Goal: Register for event/course

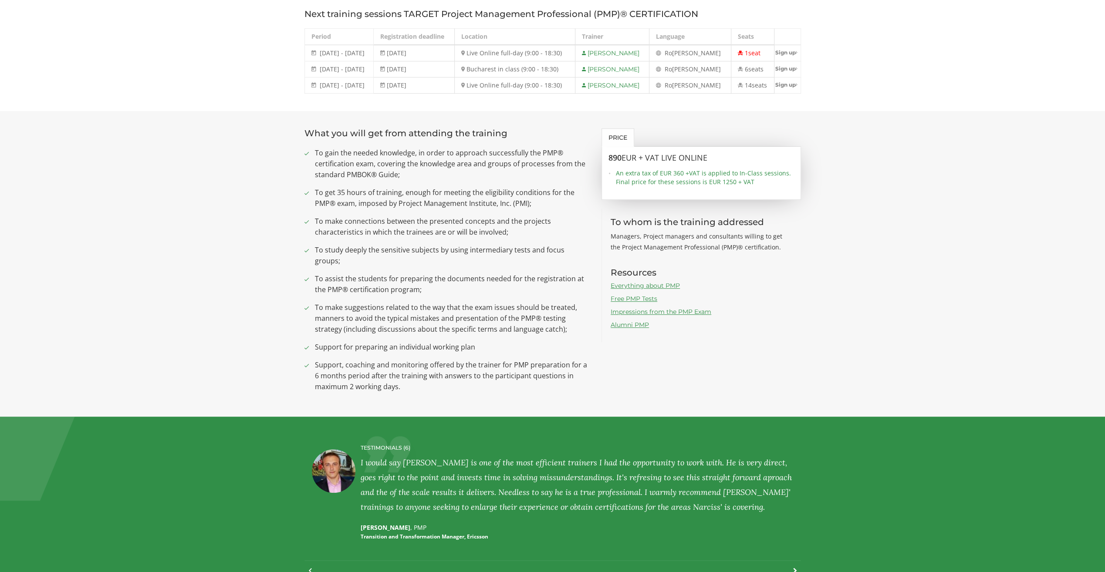
scroll to position [131, 0]
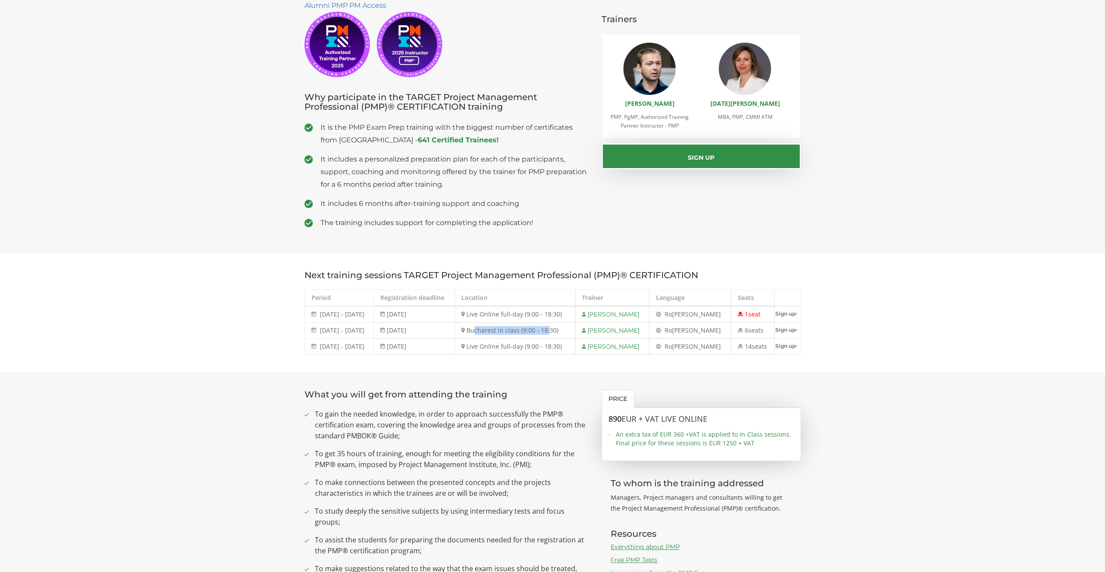
drag, startPoint x: 496, startPoint y: 327, endPoint x: 567, endPoint y: 331, distance: 71.5
click at [567, 331] on td "Bucharest in class (9:00 - 18:30)" at bounding box center [515, 331] width 121 height 16
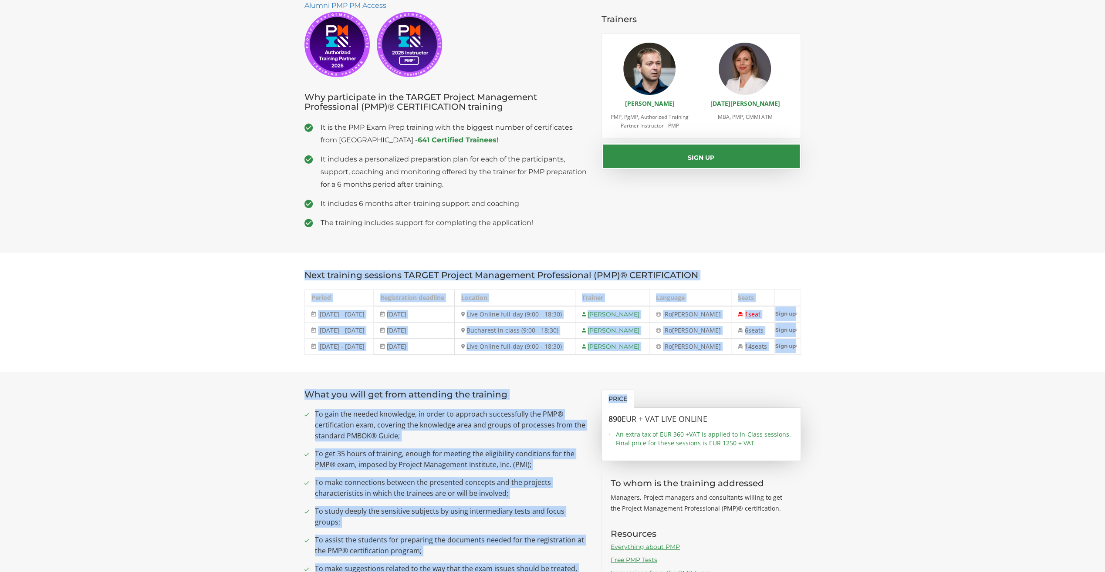
drag, startPoint x: 298, startPoint y: 273, endPoint x: 844, endPoint y: 379, distance: 556.7
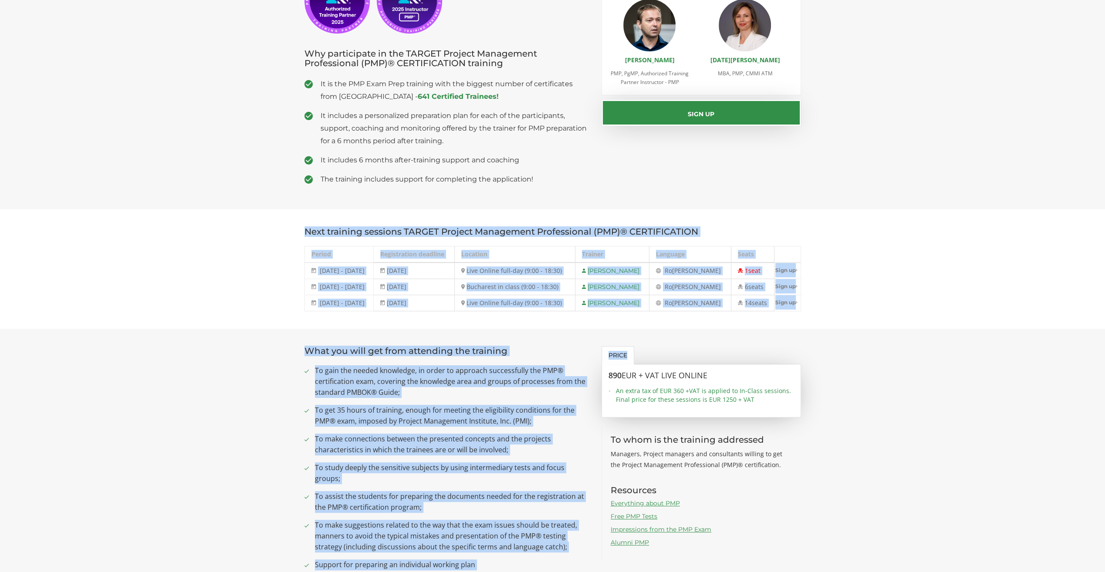
click at [820, 342] on section "What you will get from attending the training To gain the needed knowledge, in …" at bounding box center [552, 482] width 1105 height 306
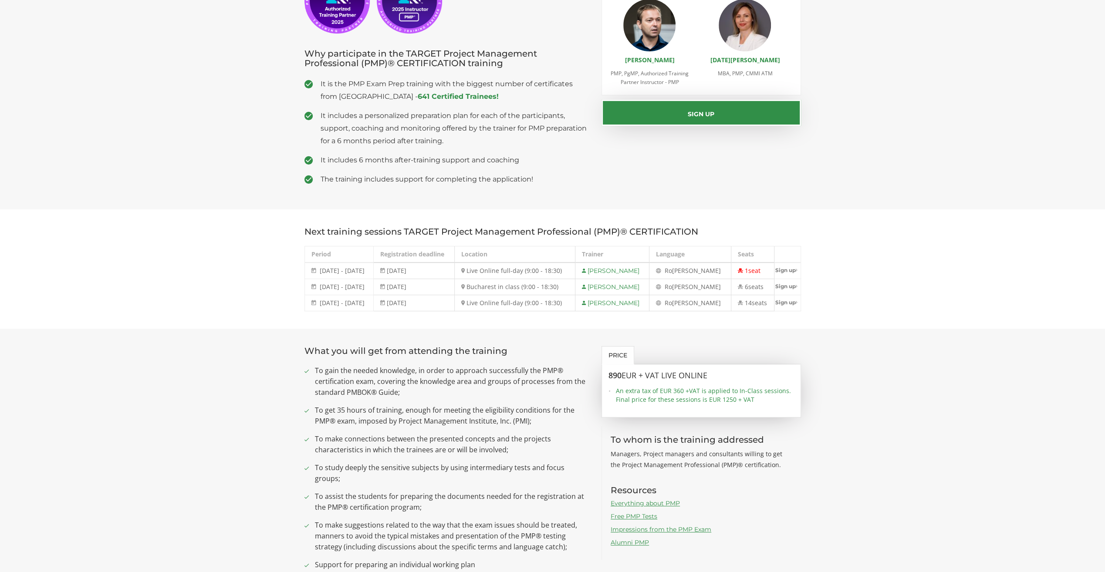
click at [899, 326] on section "Next training sessions TARGET Project Management Professional (PMP)® CERTIFICAT…" at bounding box center [552, 268] width 1105 height 119
drag, startPoint x: 323, startPoint y: 286, endPoint x: 669, endPoint y: 280, distance: 346.2
click at [669, 280] on tr "[DATE] - [DATE] [DATE] - [DATE] [DATE] Bucharest in class (9:00 - 18:30) [PERSO…" at bounding box center [552, 287] width 496 height 16
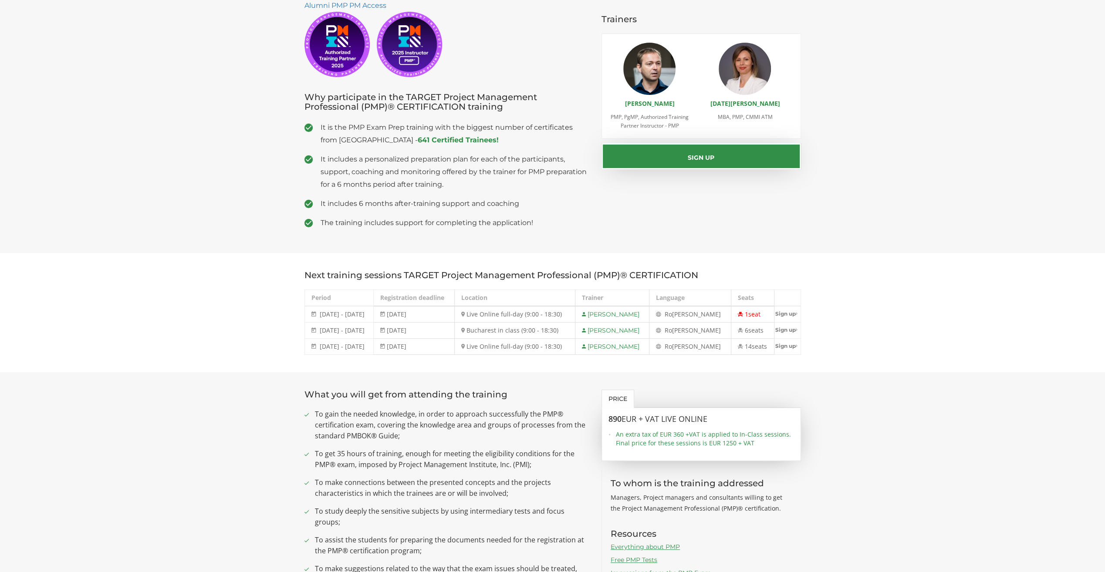
scroll to position [0, 0]
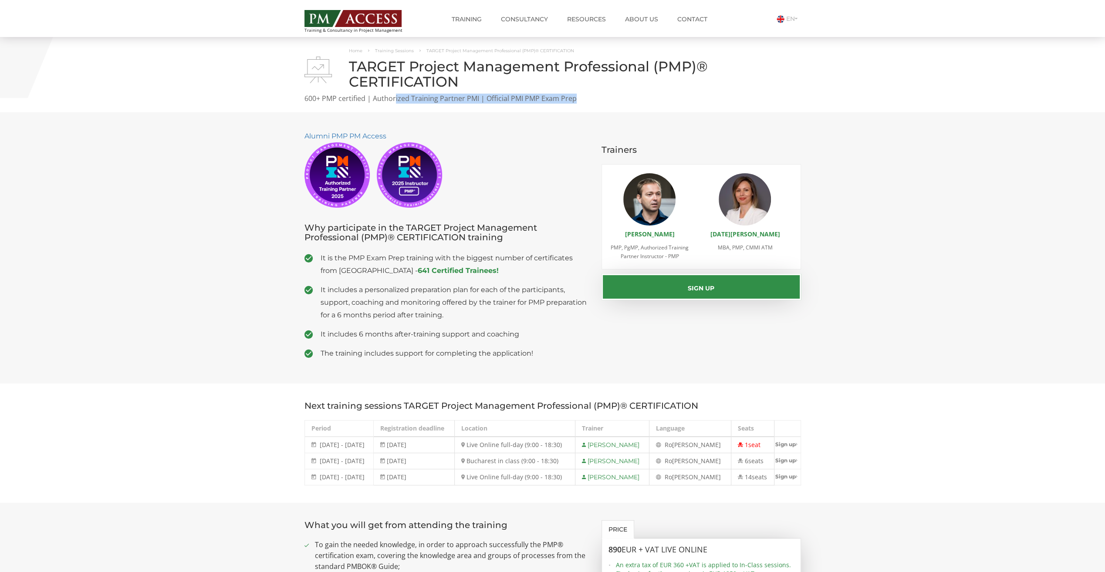
drag, startPoint x: 395, startPoint y: 98, endPoint x: 620, endPoint y: 102, distance: 225.2
click at [620, 102] on p "600+ PMP certified | Authorized Training Partner PMI | Official PMI PMP Exam Pr…" at bounding box center [552, 99] width 496 height 10
drag, startPoint x: 536, startPoint y: 458, endPoint x: 589, endPoint y: 459, distance: 52.3
click at [575, 459] on td "Bucharest in class (9:00 - 18:30)" at bounding box center [515, 461] width 121 height 16
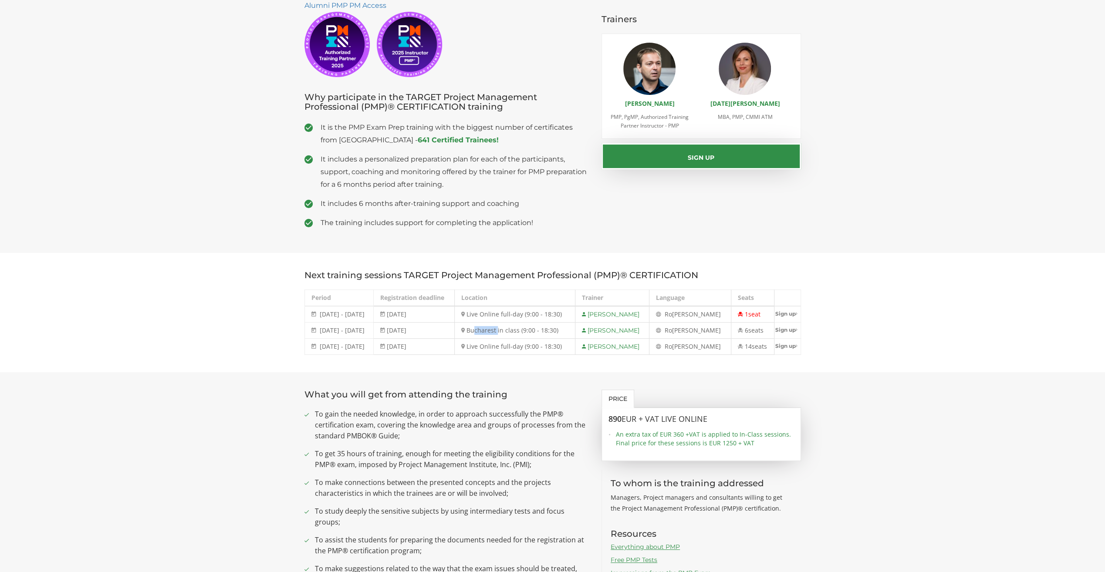
drag, startPoint x: 499, startPoint y: 331, endPoint x: 549, endPoint y: 339, distance: 50.3
click at [549, 339] on tbody "[DATE] - [DATE] [DATE] - [DATE] [DATE] Live Online full-day (9:00 - 18:30) [PER…" at bounding box center [552, 330] width 496 height 49
click at [900, 333] on section "Next training sessions TARGET Project Management Professional (PMP)® CERTIFICAT…" at bounding box center [552, 312] width 1105 height 119
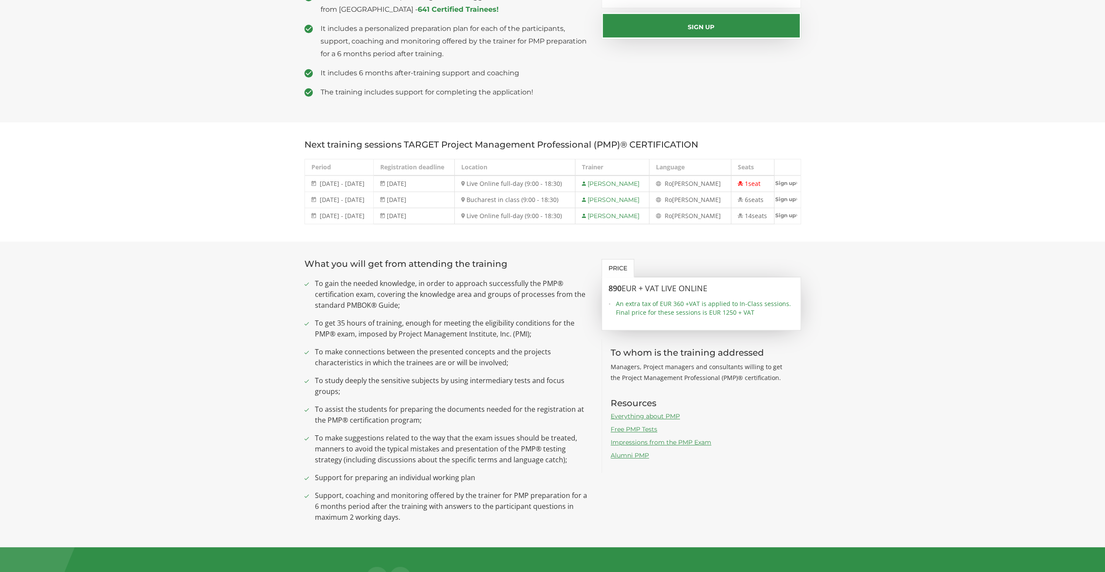
scroll to position [218, 0]
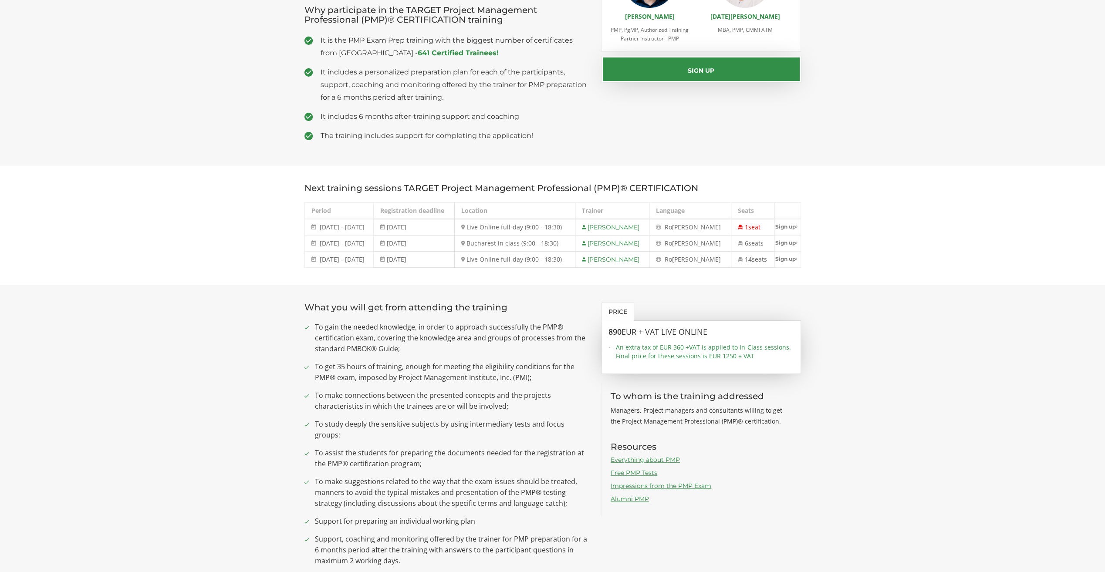
click at [339, 240] on span "[DATE] - [DATE]" at bounding box center [342, 243] width 45 height 8
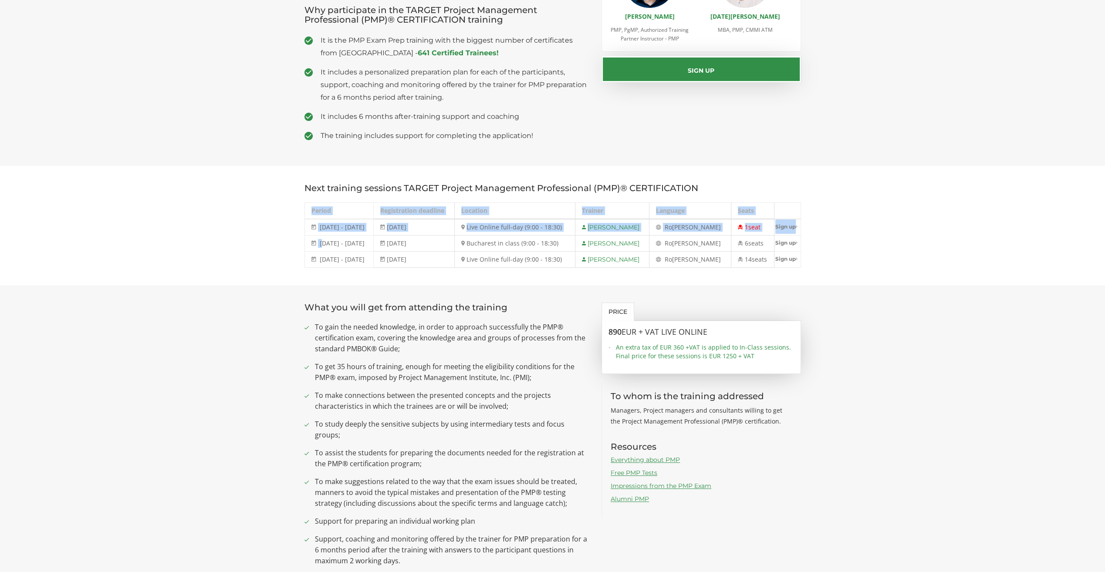
drag, startPoint x: 322, startPoint y: 243, endPoint x: 836, endPoint y: 233, distance: 513.5
click at [836, 233] on section "Next training sessions TARGET Project Management Professional (PMP)® CERTIFICAT…" at bounding box center [552, 225] width 1105 height 119
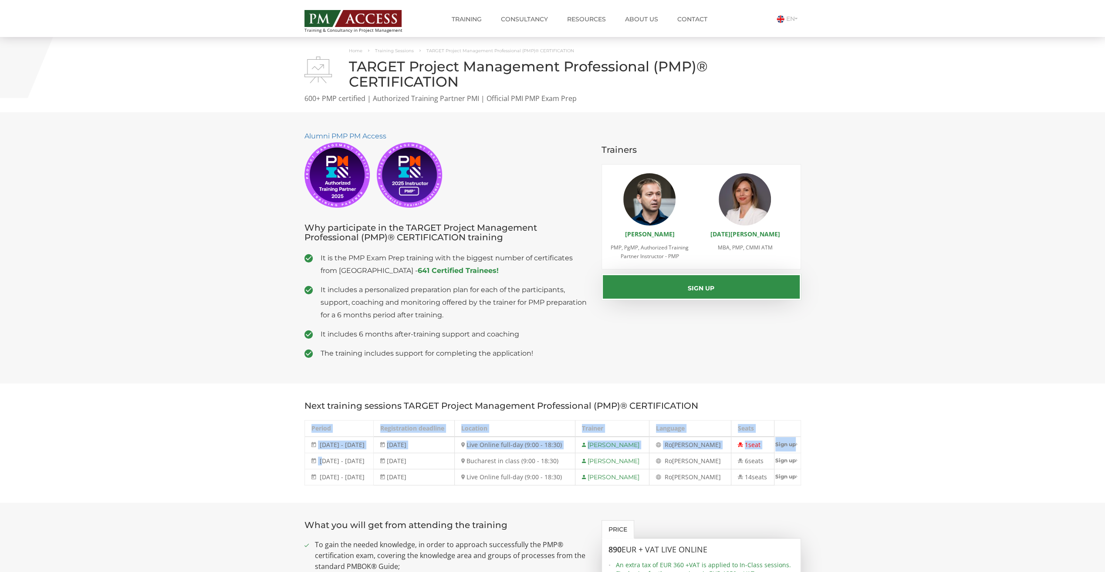
scroll to position [174, 0]
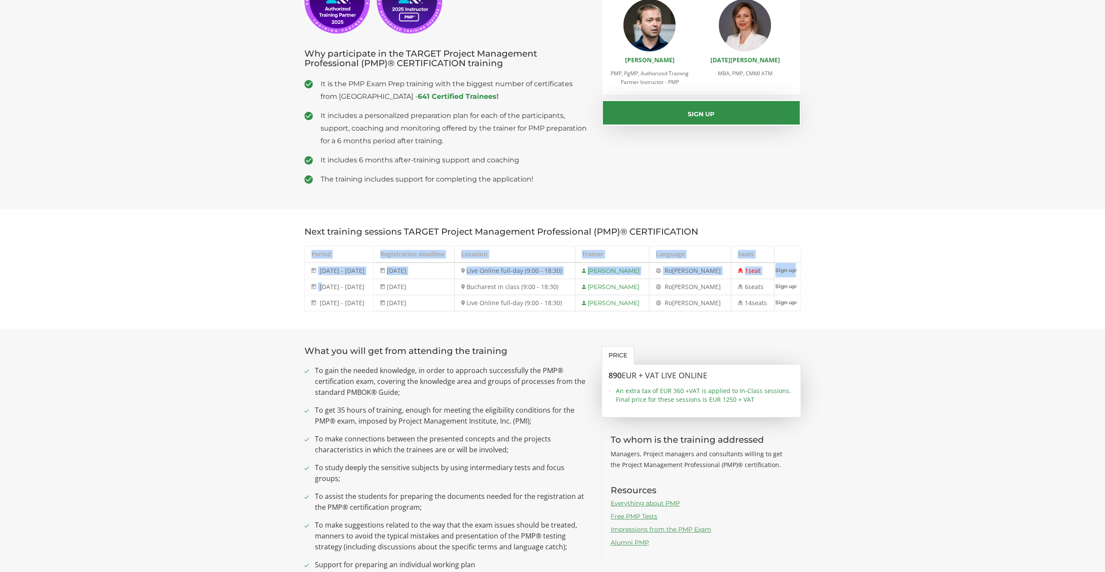
click at [514, 285] on td "Bucharest in class (9:00 - 18:30)" at bounding box center [515, 287] width 121 height 16
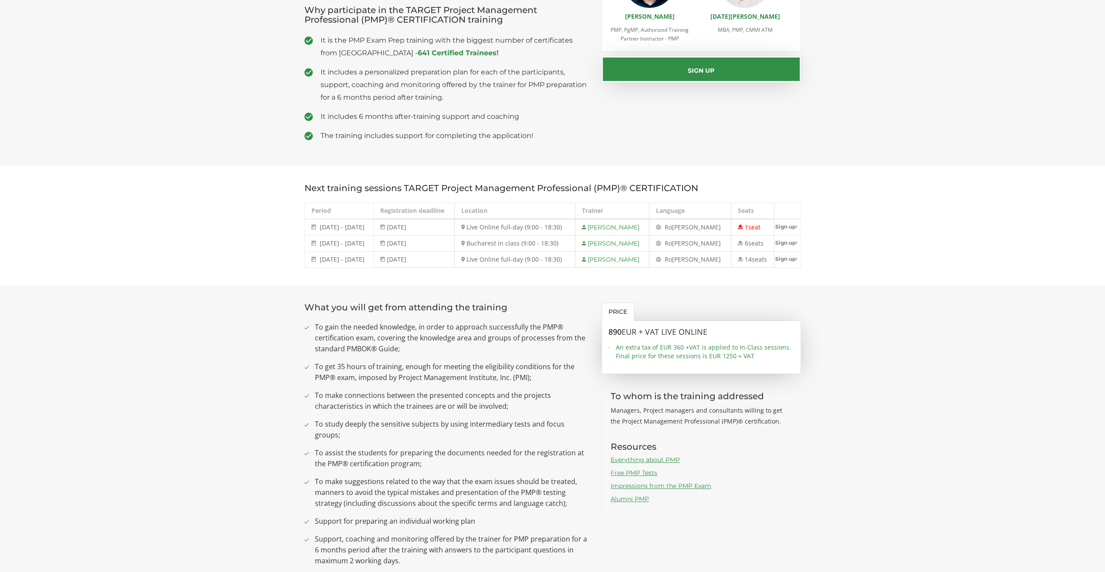
scroll to position [0, 0]
